Goal: Information Seeking & Learning: Find specific fact

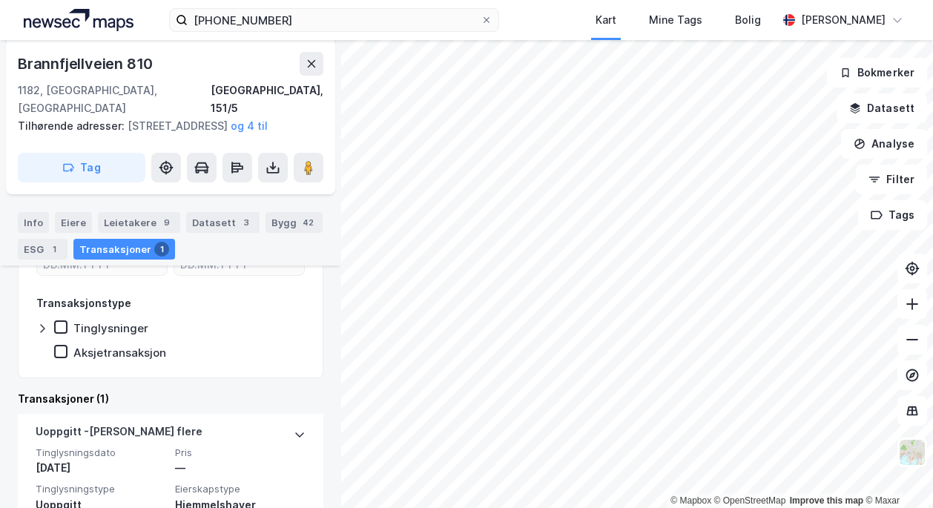
scroll to position [359, 0]
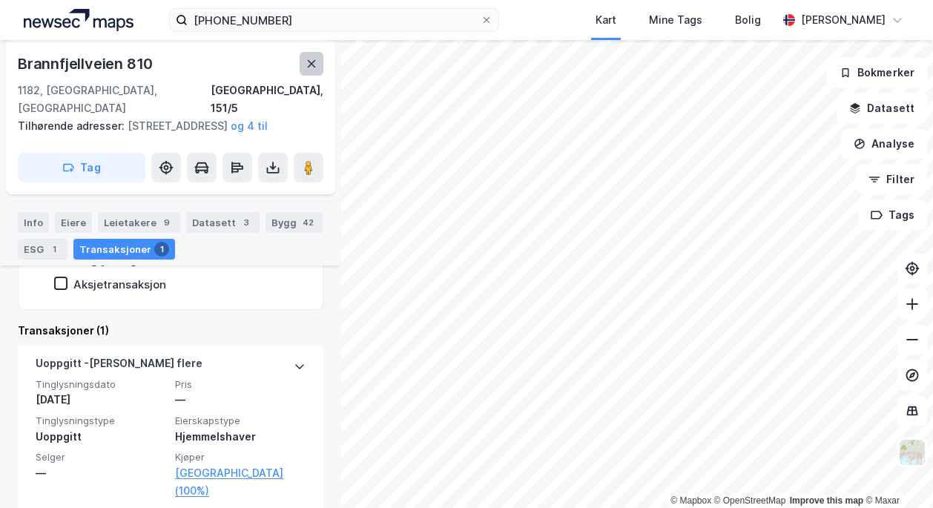
click at [310, 59] on icon at bounding box center [312, 64] width 12 height 12
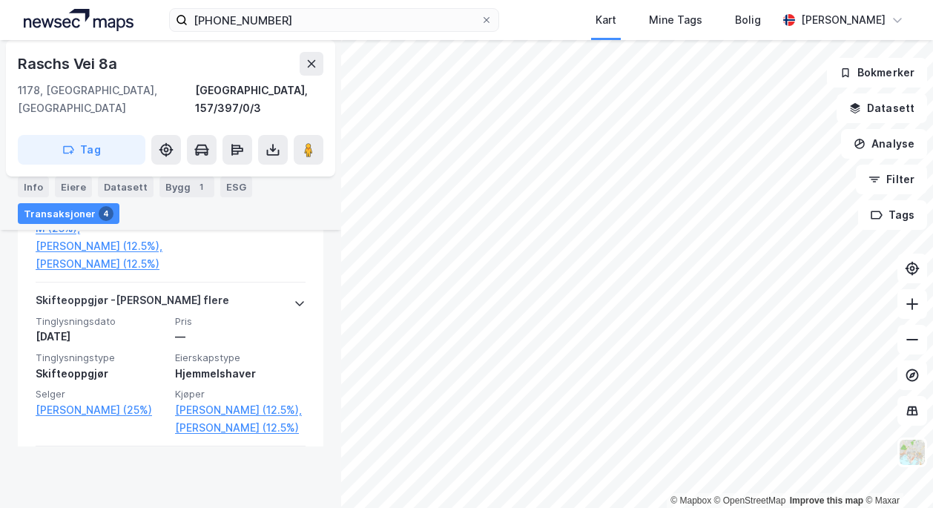
scroll to position [650, 0]
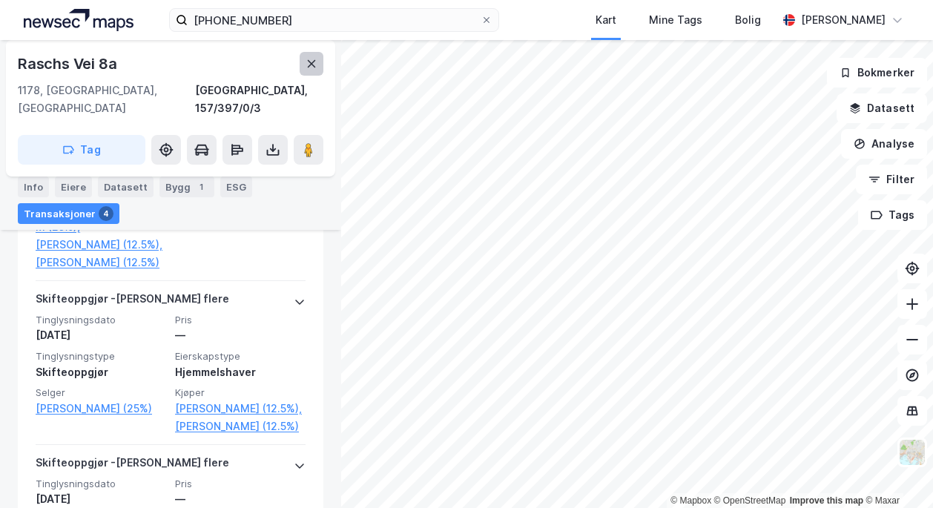
click at [315, 62] on icon at bounding box center [312, 64] width 12 height 12
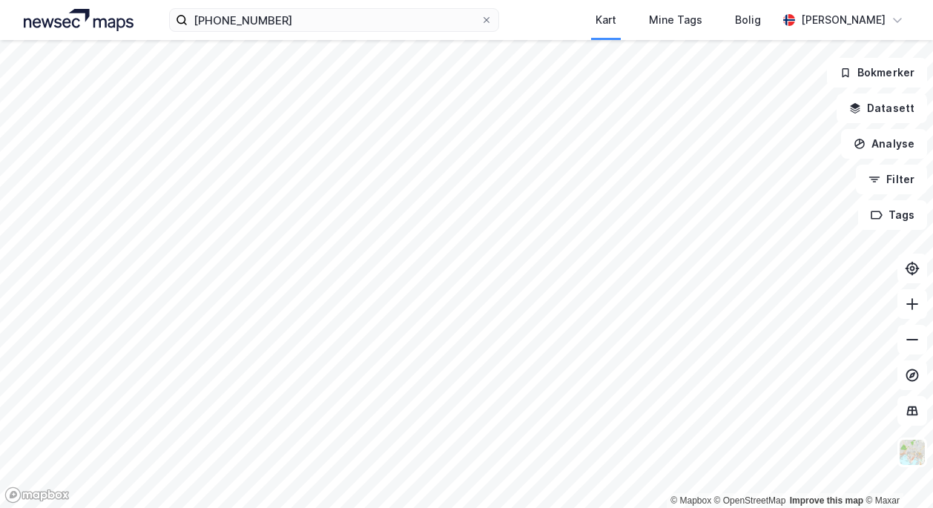
click at [286, 38] on div "[PHONE_NUMBER] Kart Mine Tags Bolig [PERSON_NAME]" at bounding box center [466, 20] width 933 height 40
click at [274, 23] on input "[PHONE_NUMBER]" at bounding box center [334, 20] width 293 height 22
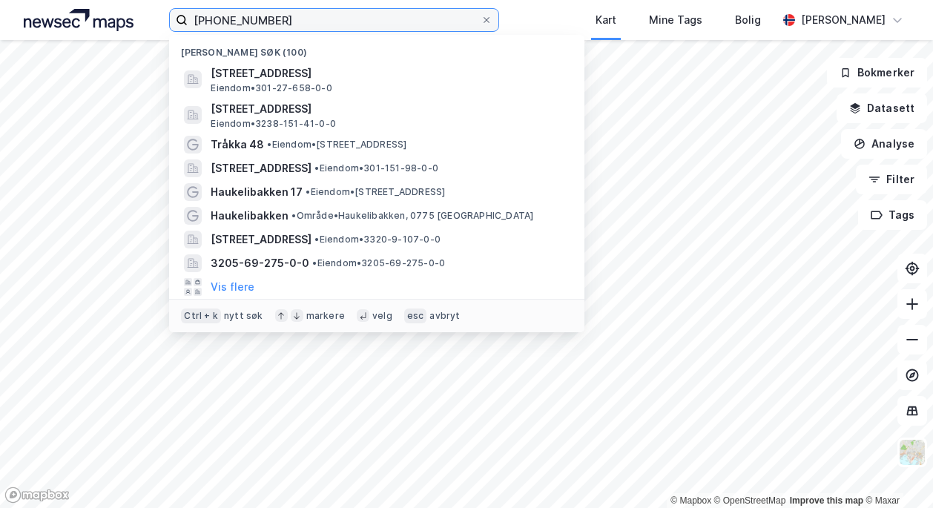
click at [274, 23] on input "[PHONE_NUMBER]" at bounding box center [334, 20] width 293 height 22
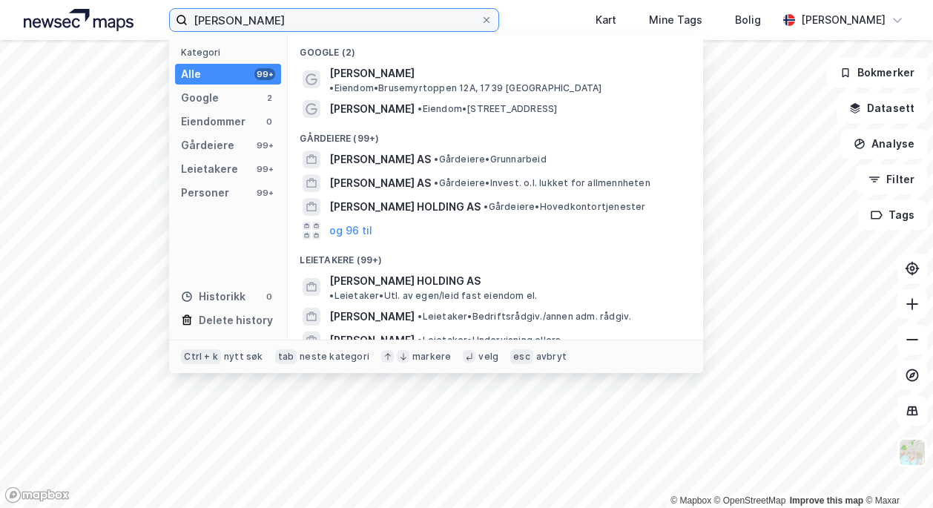
type input "[PERSON_NAME]"
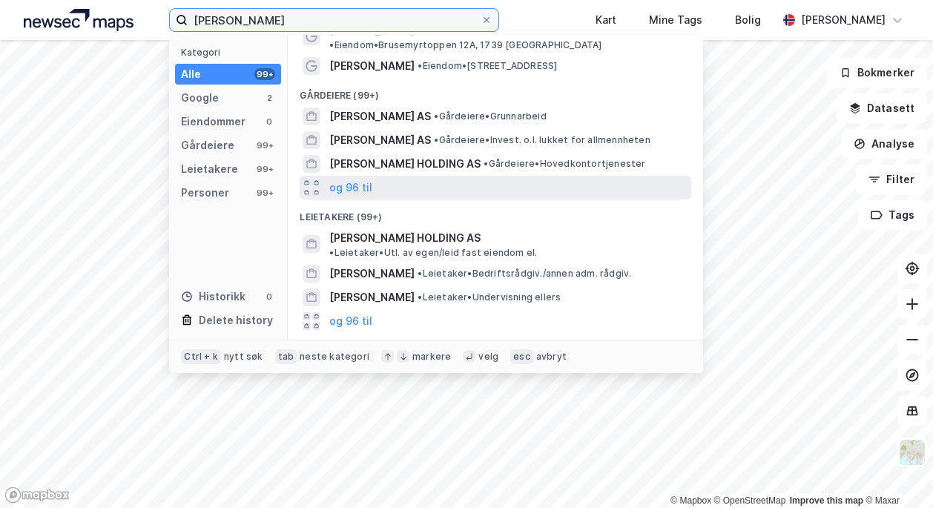
scroll to position [134, 0]
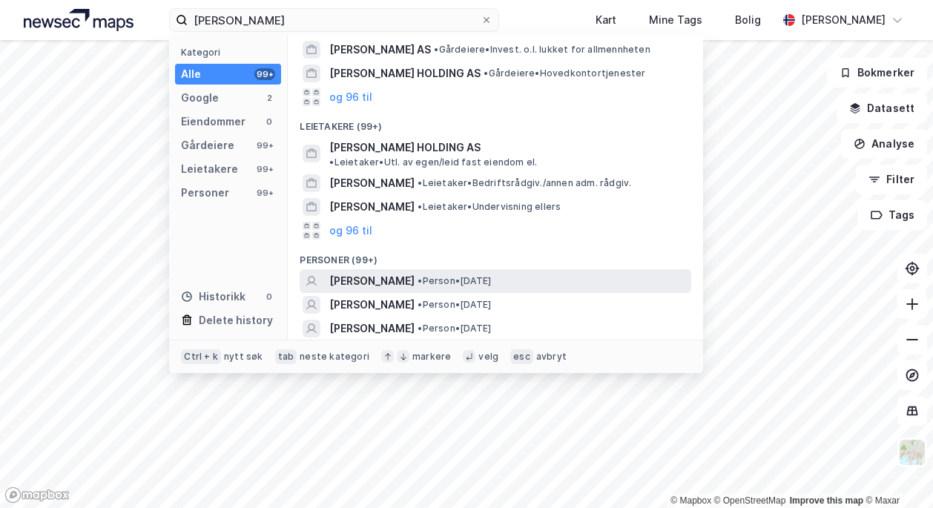
click at [395, 272] on div "[PERSON_NAME] • Person • [DATE]" at bounding box center [508, 281] width 359 height 18
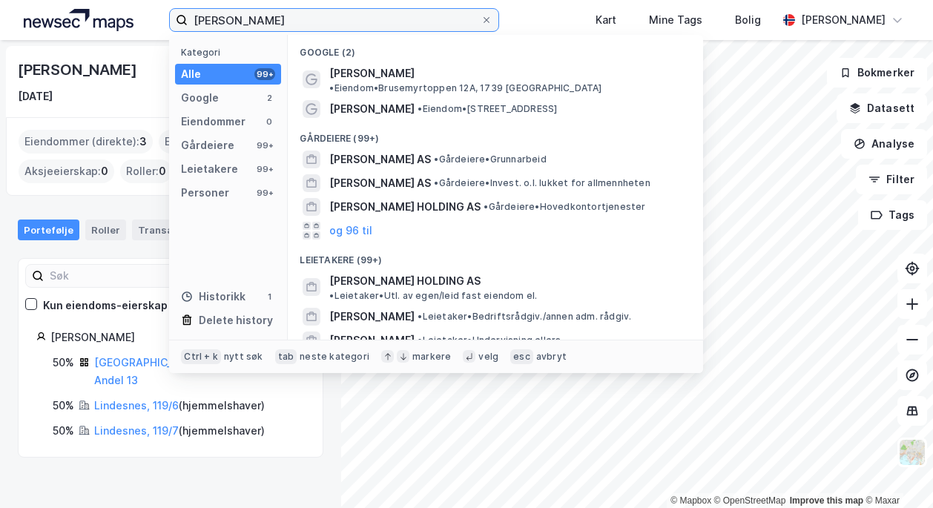
click at [306, 15] on input "[PERSON_NAME]" at bounding box center [334, 20] width 293 height 22
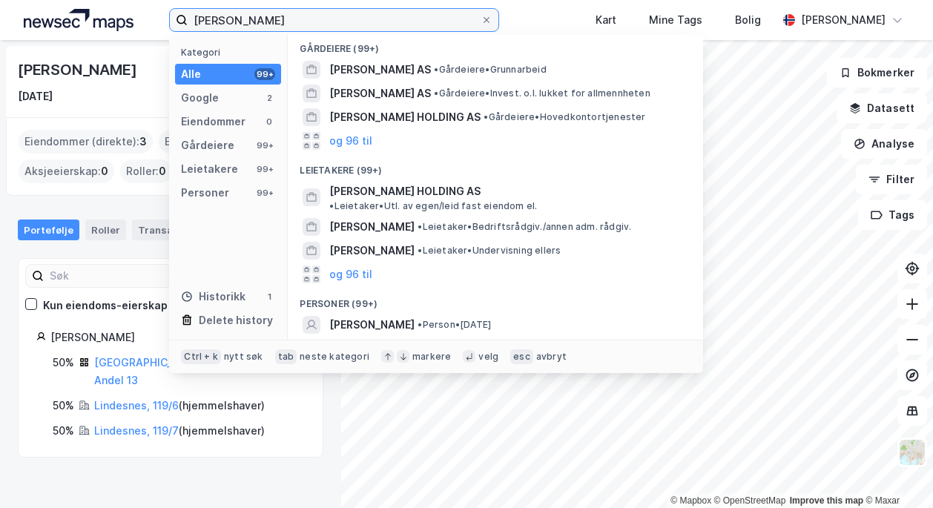
scroll to position [184, 0]
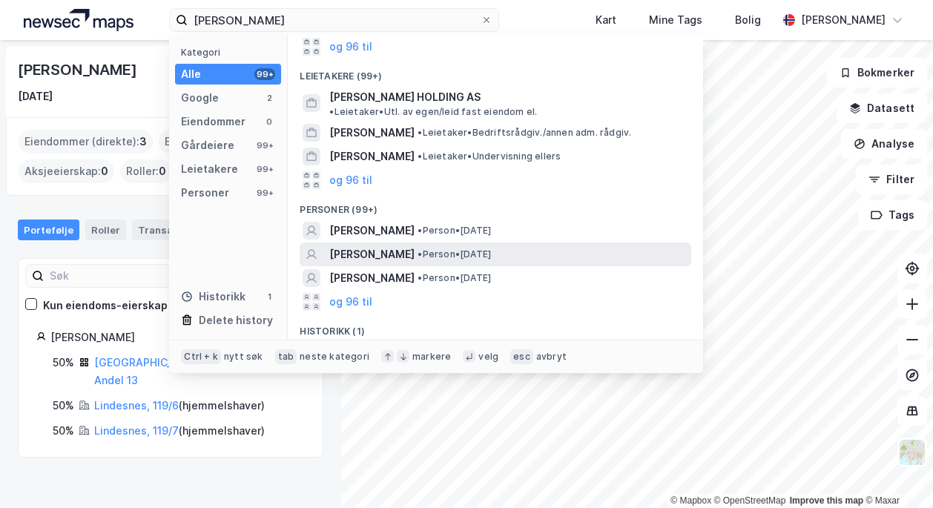
click at [438, 248] on span "• Person • [DATE]" at bounding box center [454, 254] width 73 height 12
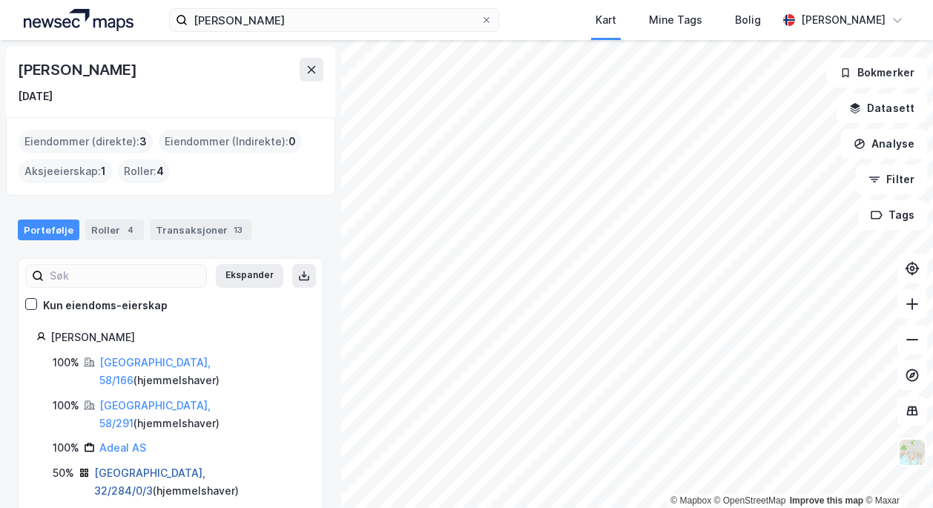
click at [131, 467] on link "[GEOGRAPHIC_DATA], 32/284/0/3" at bounding box center [149, 482] width 111 height 30
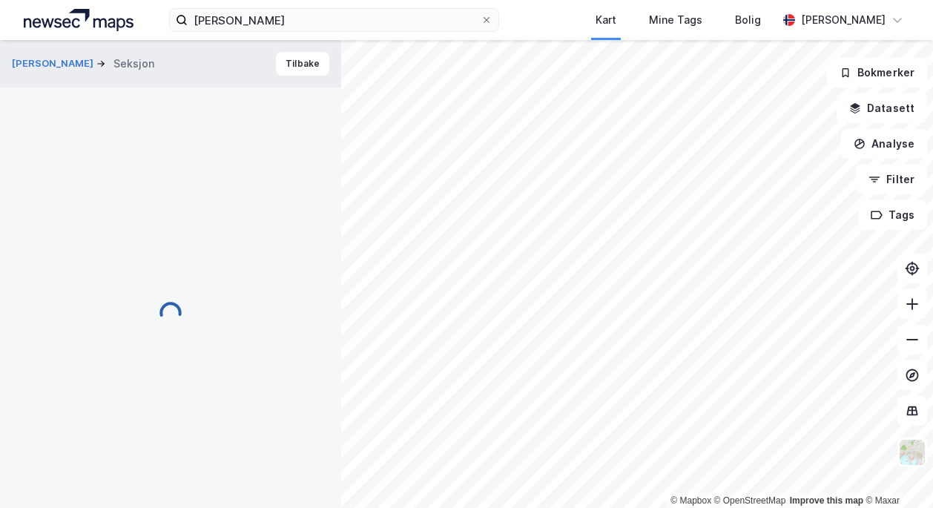
scroll to position [343, 0]
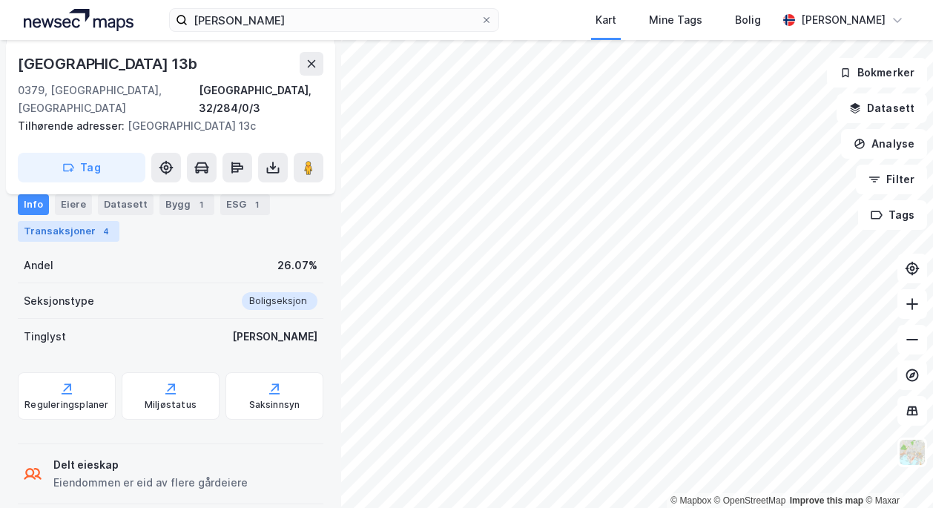
click at [73, 233] on div "Transaksjoner 4" at bounding box center [69, 231] width 102 height 21
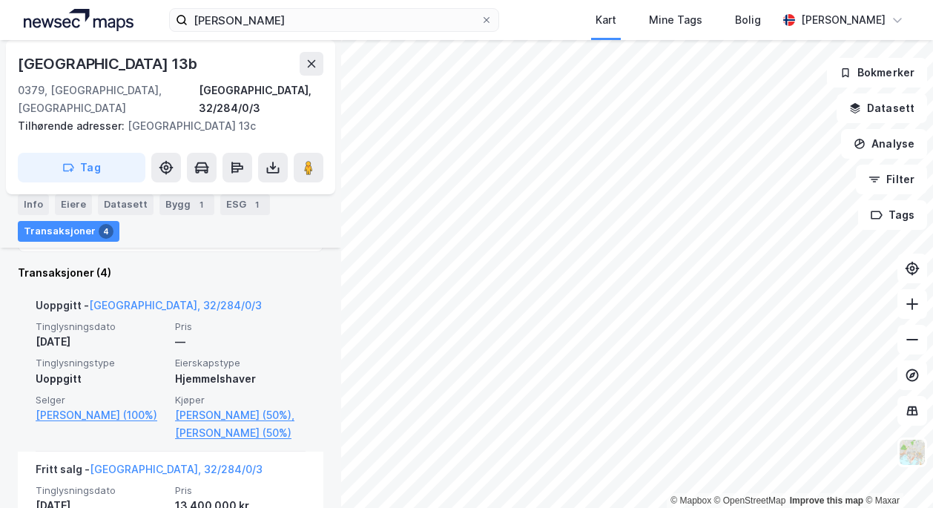
scroll to position [565, 0]
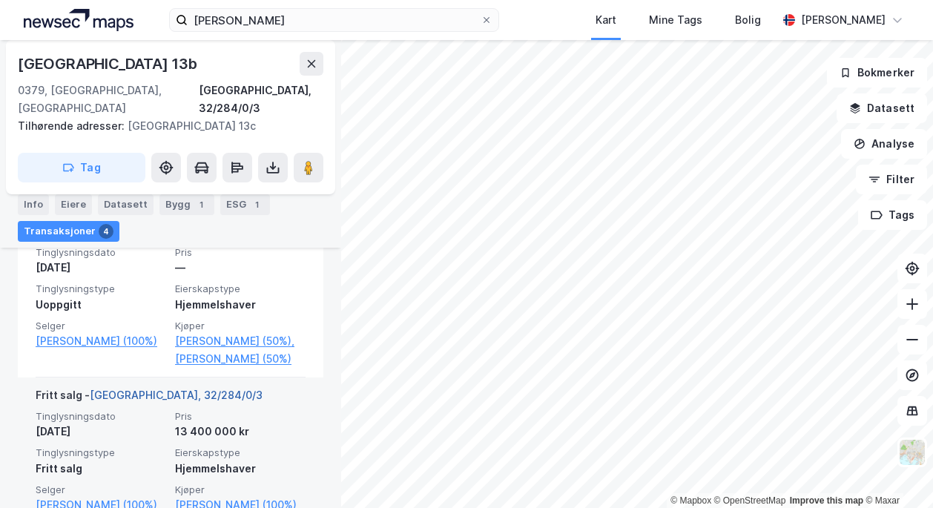
click at [140, 389] on link "[GEOGRAPHIC_DATA], 32/284/0/3" at bounding box center [176, 395] width 173 height 13
click at [142, 378] on div "Fritt salg - [GEOGRAPHIC_DATA], 32/284/0/3 Tinglysningsdato [DATE] Pris 13 400 …" at bounding box center [171, 451] width 270 height 146
click at [139, 389] on link "[GEOGRAPHIC_DATA], 32/284/0/3" at bounding box center [176, 395] width 173 height 13
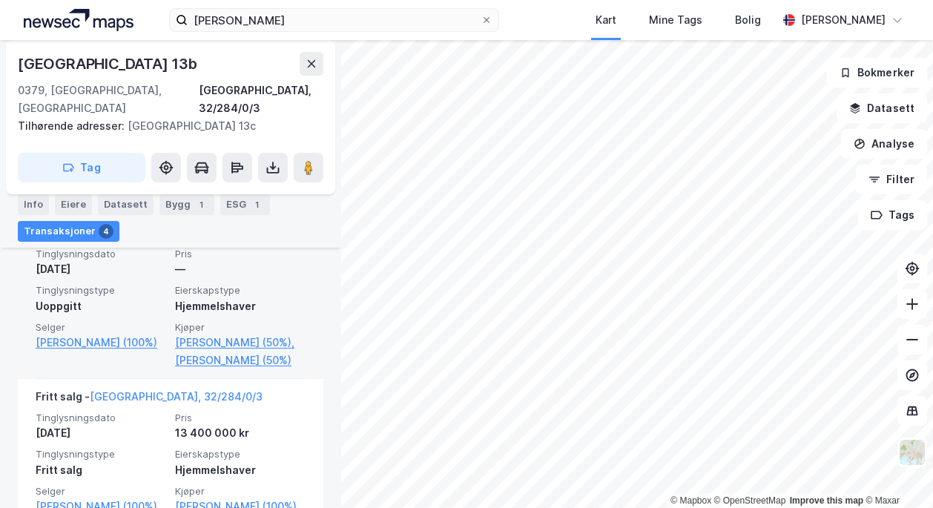
scroll to position [491, 0]
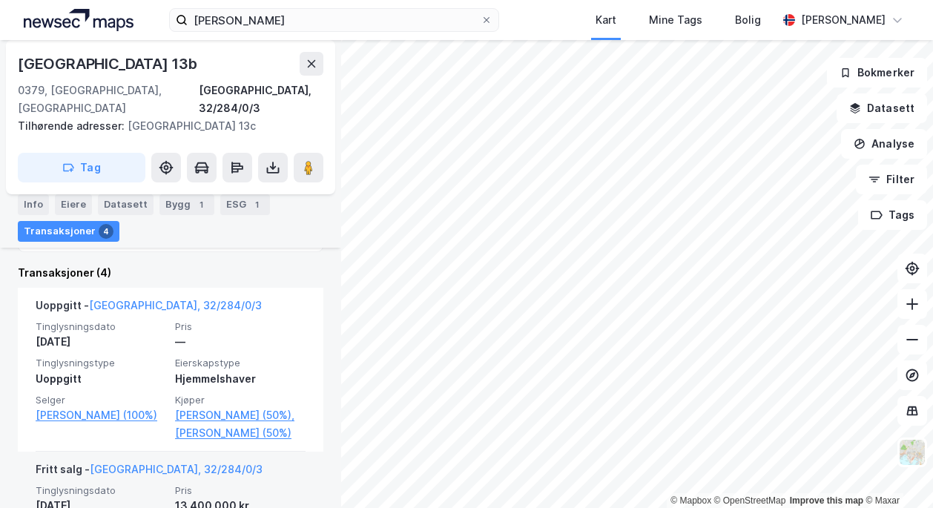
click at [141, 461] on div "Fritt salg - [GEOGRAPHIC_DATA], 32/284/0/3" at bounding box center [149, 473] width 227 height 24
click at [146, 463] on link "[GEOGRAPHIC_DATA], 32/284/0/3" at bounding box center [176, 469] width 173 height 13
click at [182, 461] on div "Fritt salg - [GEOGRAPHIC_DATA], 32/284/0/3" at bounding box center [171, 473] width 270 height 24
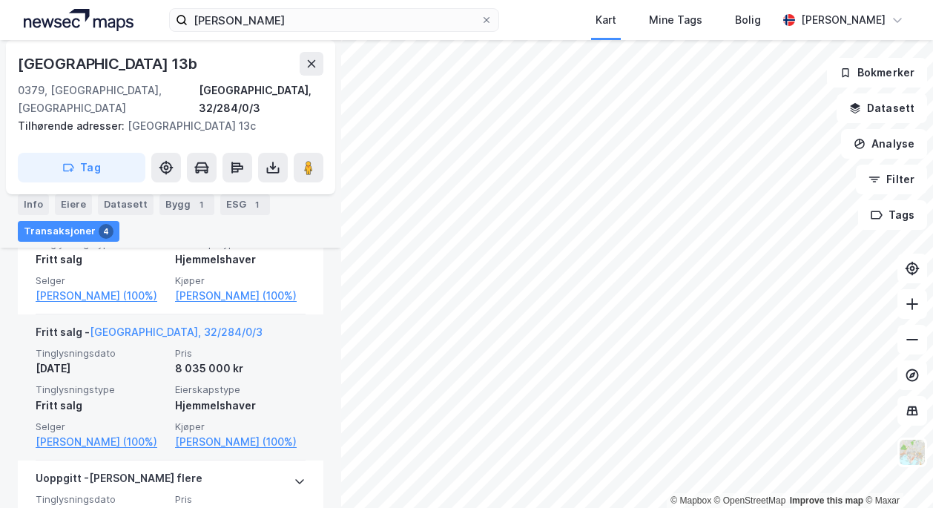
scroll to position [788, 0]
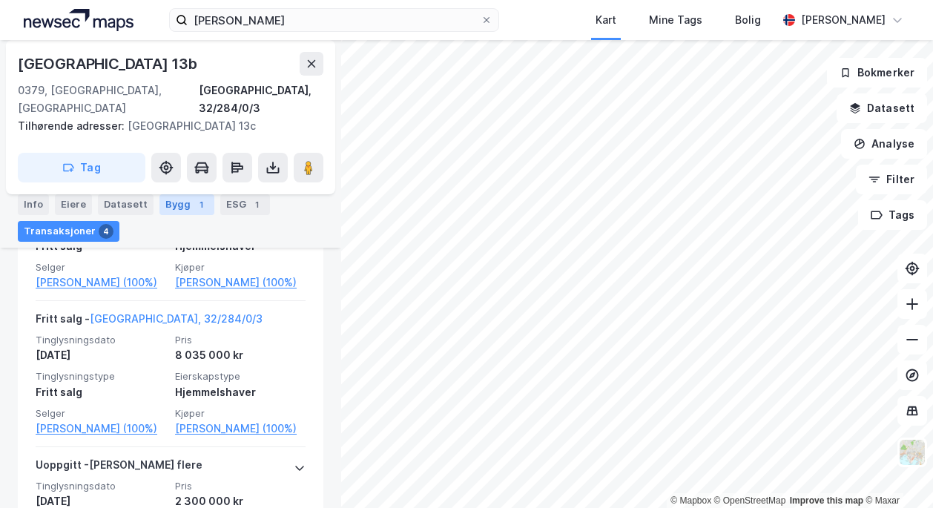
click at [194, 204] on div "1" at bounding box center [201, 204] width 15 height 15
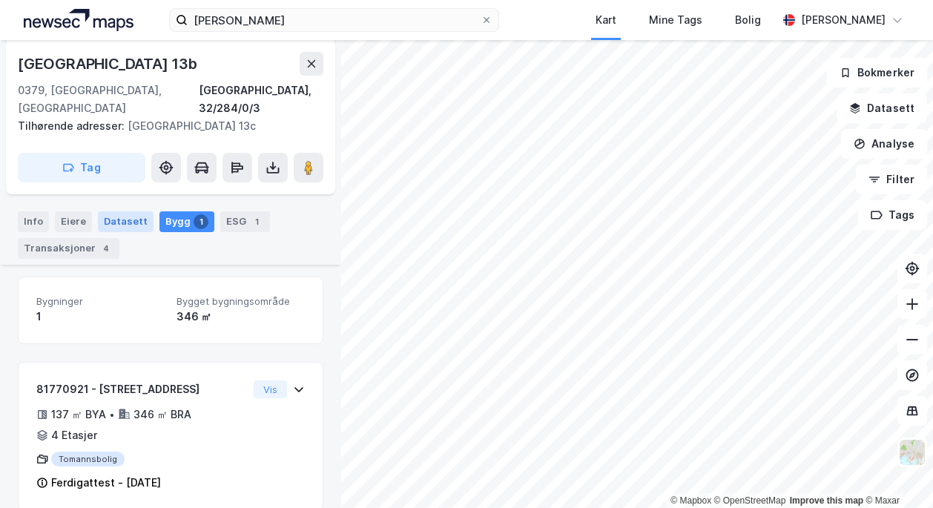
click at [133, 211] on div "Datasett" at bounding box center [126, 221] width 56 height 21
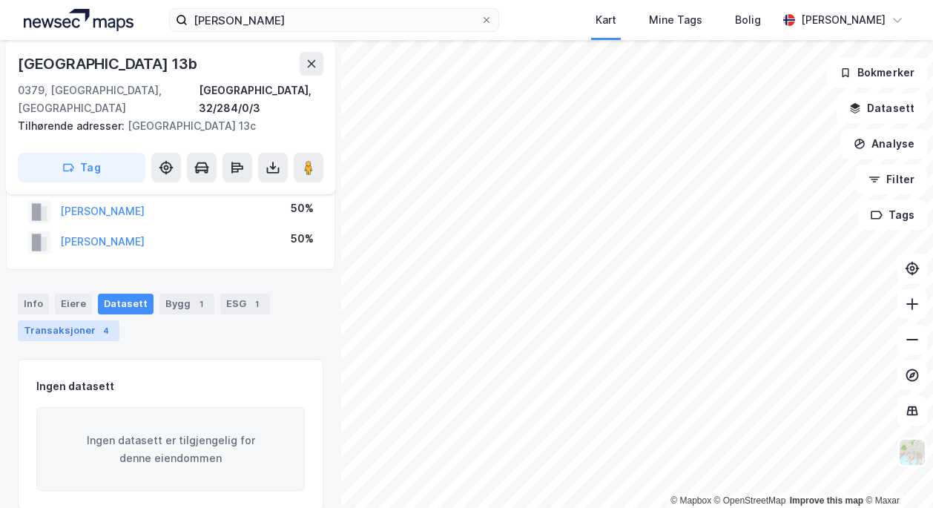
click at [73, 320] on div "Transaksjoner 4" at bounding box center [69, 330] width 102 height 21
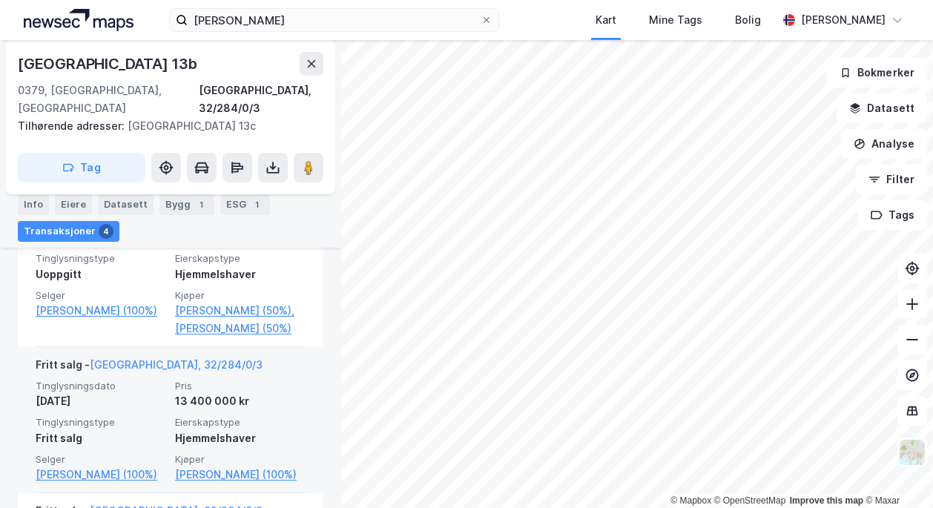
scroll to position [565, 0]
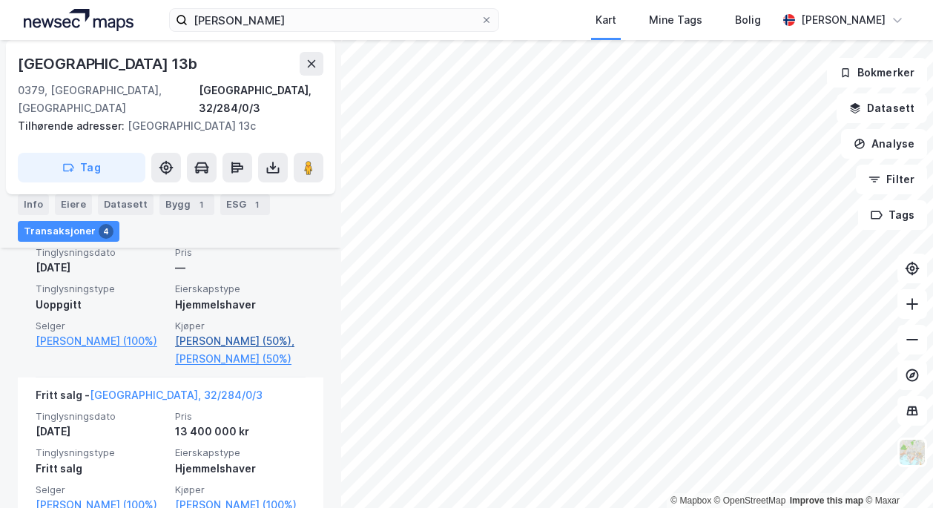
click at [203, 332] on link "[PERSON_NAME] (50%)," at bounding box center [240, 341] width 131 height 18
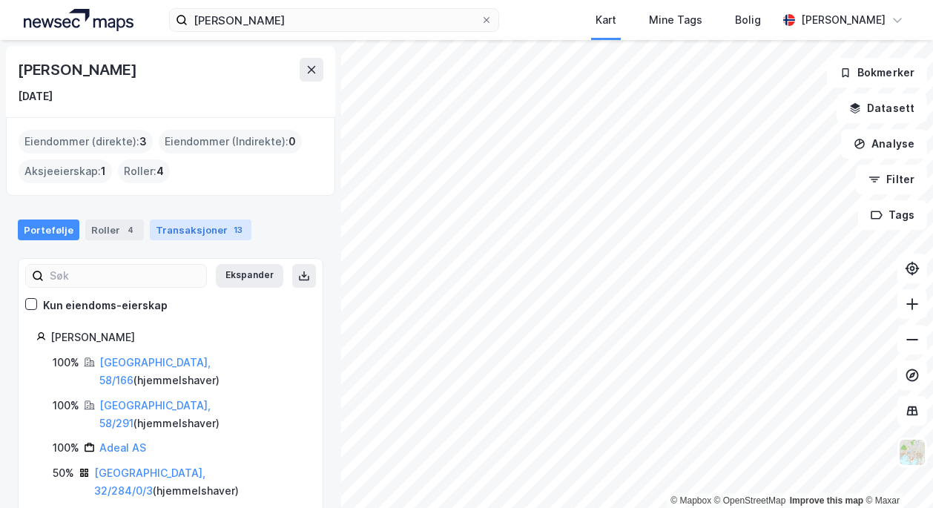
click at [205, 231] on div "Transaksjoner 13" at bounding box center [201, 230] width 102 height 21
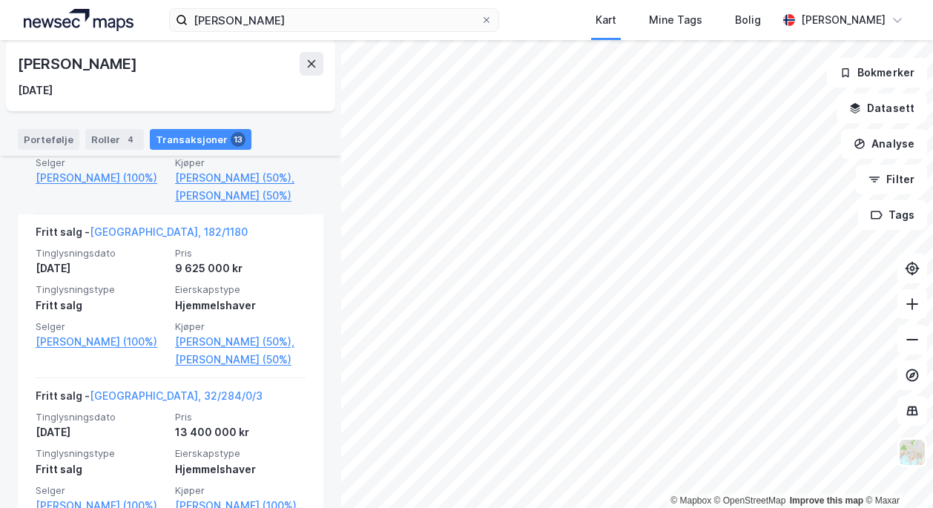
scroll to position [448, 0]
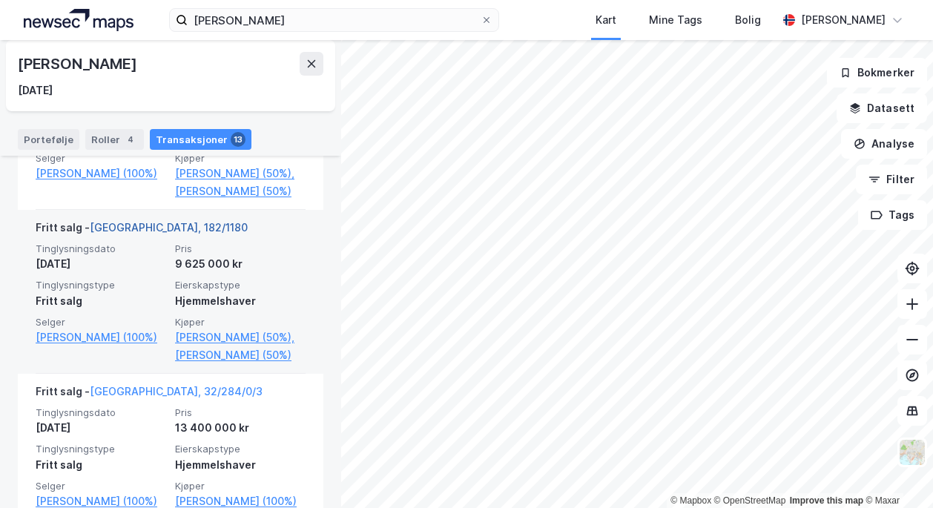
click at [129, 225] on link "[GEOGRAPHIC_DATA], 182/1180" at bounding box center [169, 227] width 158 height 13
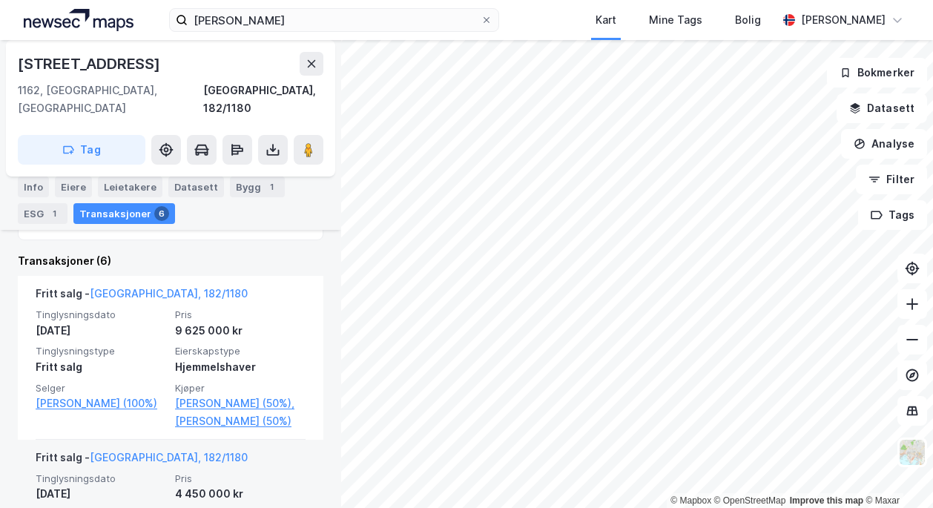
scroll to position [399, 0]
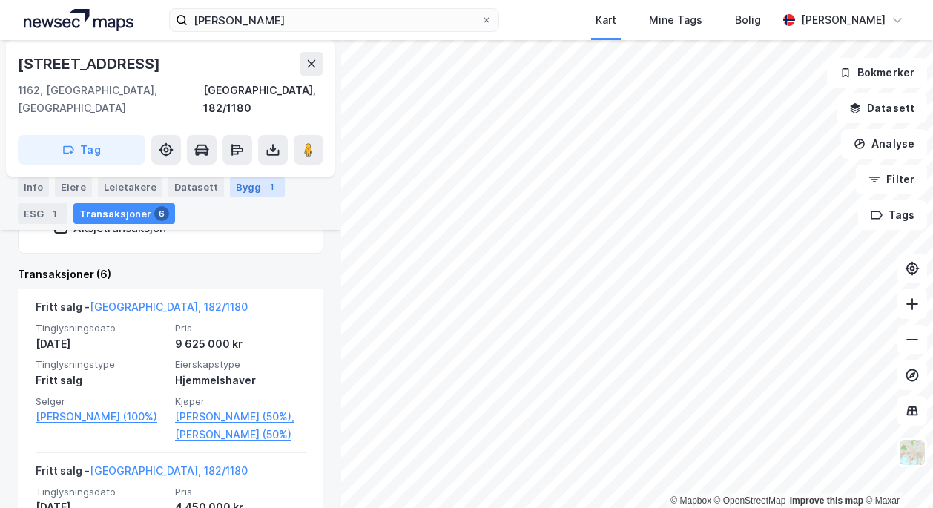
click at [233, 189] on div "Bygg 1" at bounding box center [257, 187] width 55 height 21
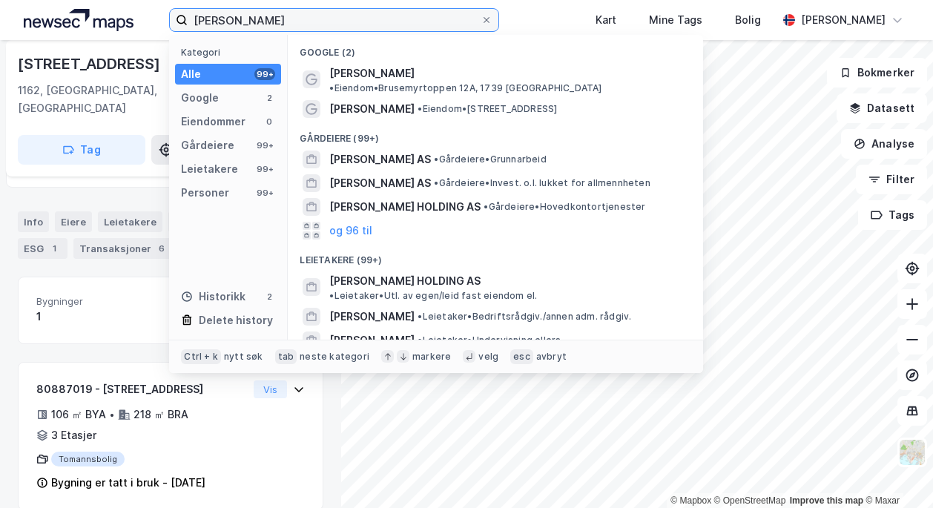
click at [267, 17] on input "[PERSON_NAME]" at bounding box center [334, 20] width 293 height 22
